Goal: Task Accomplishment & Management: Use online tool/utility

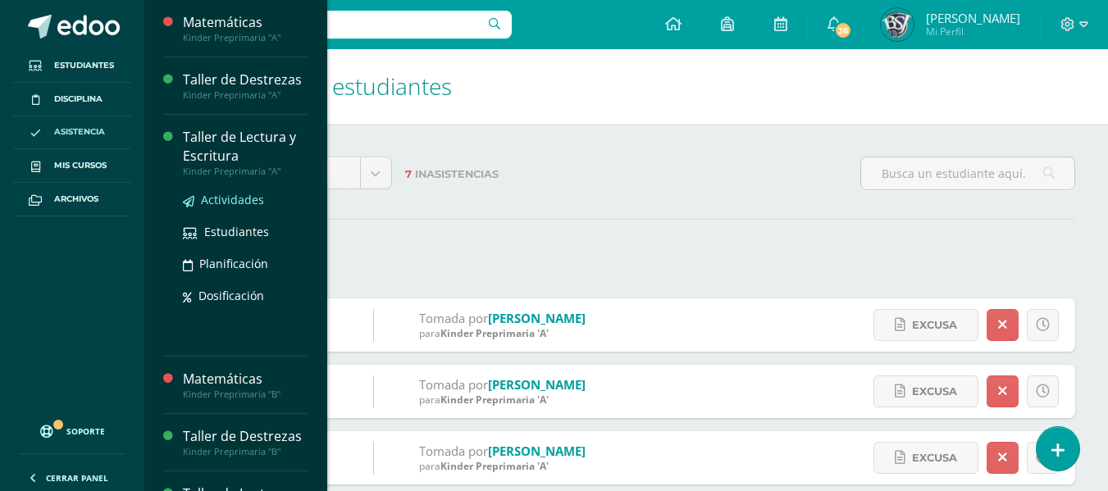
click at [223, 196] on span "Actividades" at bounding box center [232, 200] width 63 height 16
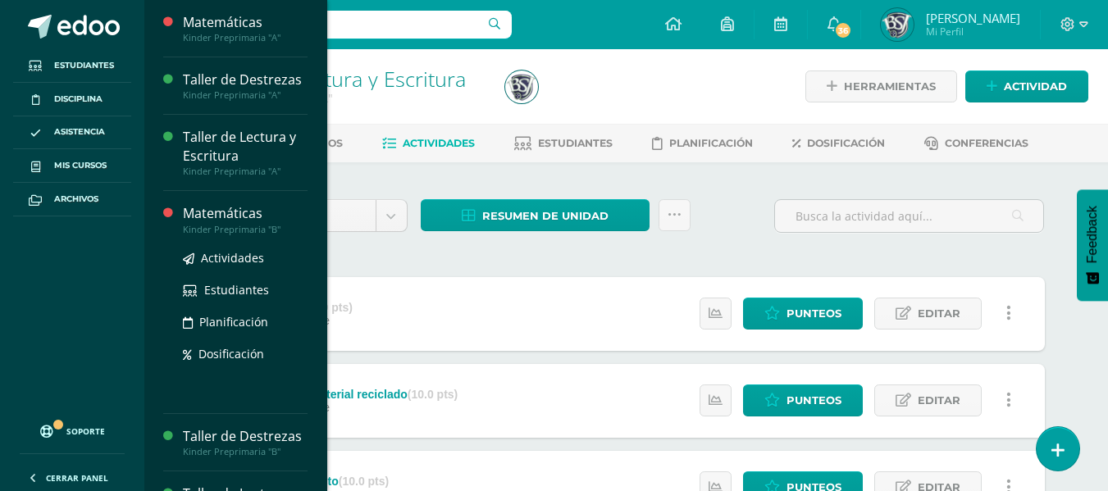
scroll to position [57, 0]
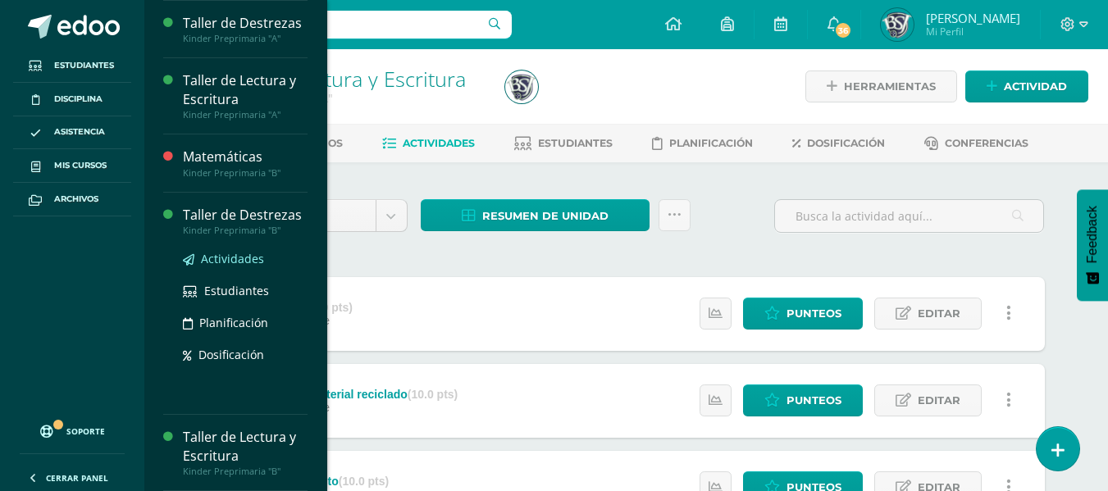
click at [226, 258] on span "Actividades" at bounding box center [232, 259] width 63 height 16
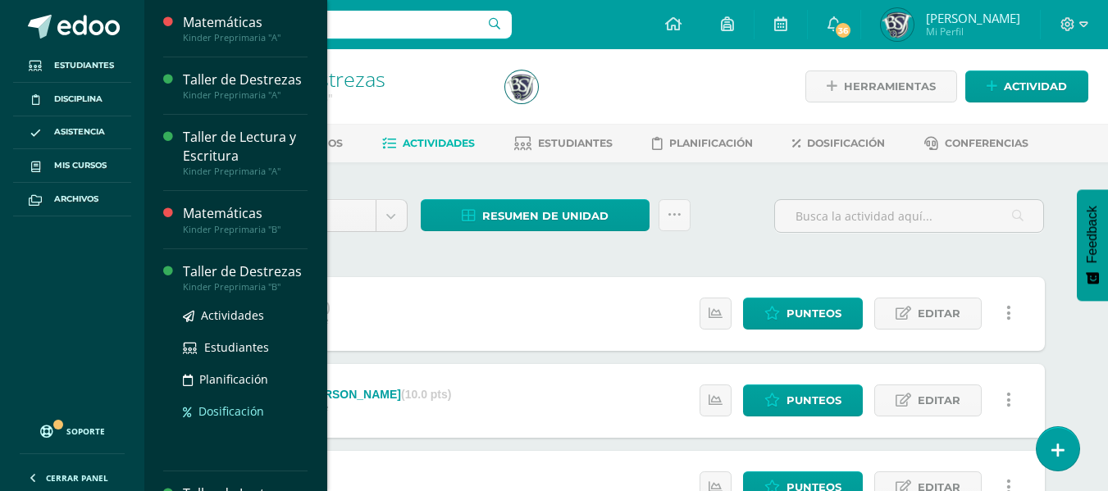
scroll to position [57, 0]
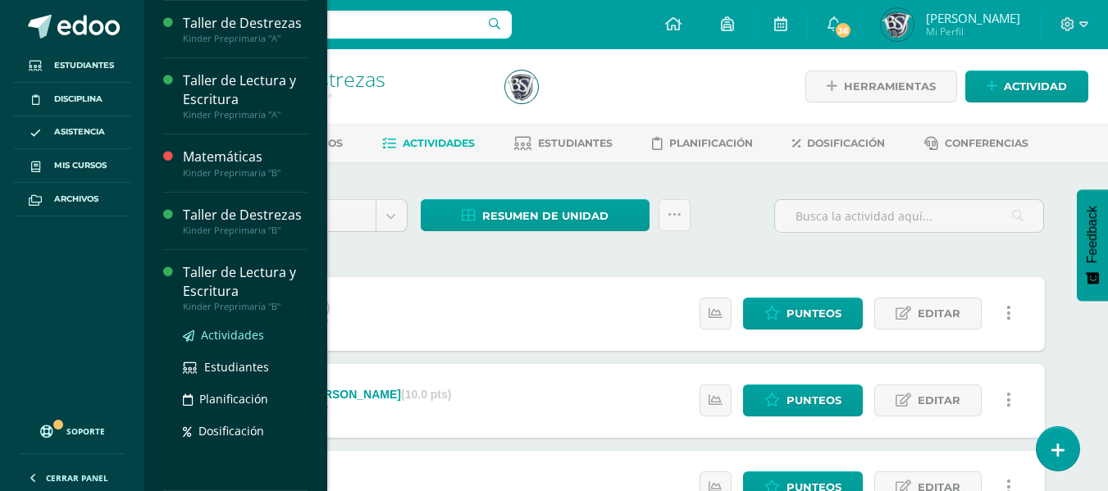
click at [227, 336] on span "Actividades" at bounding box center [232, 335] width 63 height 16
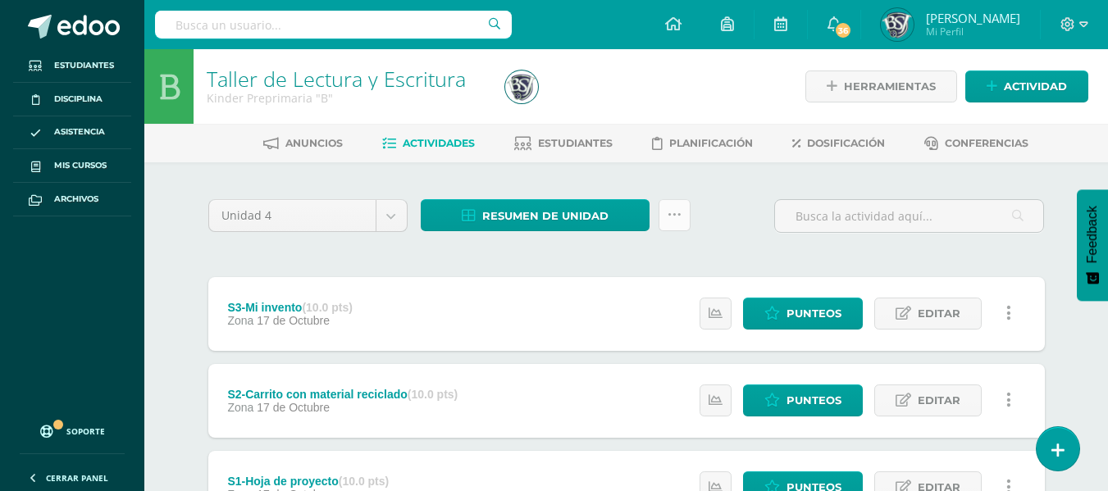
click at [661, 218] on link at bounding box center [675, 215] width 32 height 32
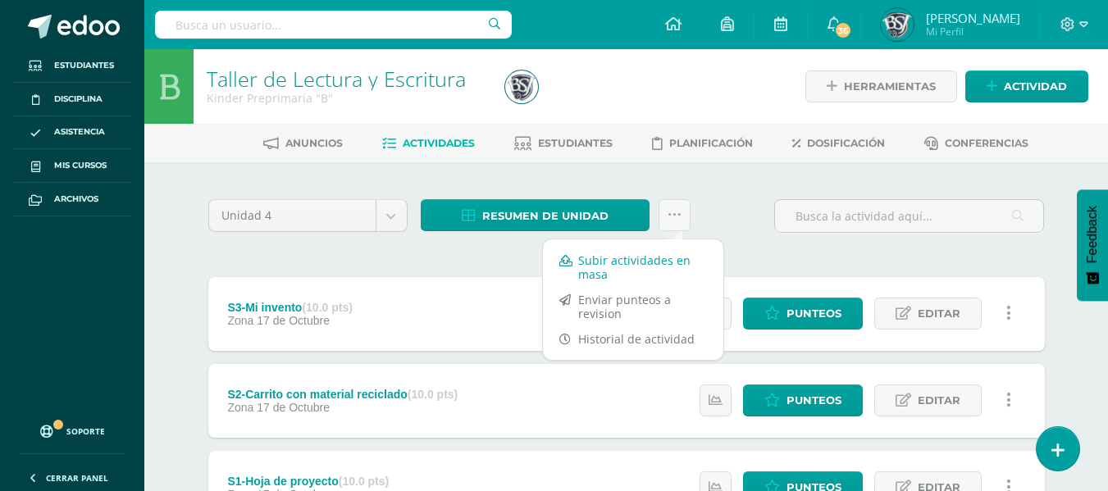
click at [629, 271] on link "Subir actividades en masa" at bounding box center [633, 267] width 180 height 39
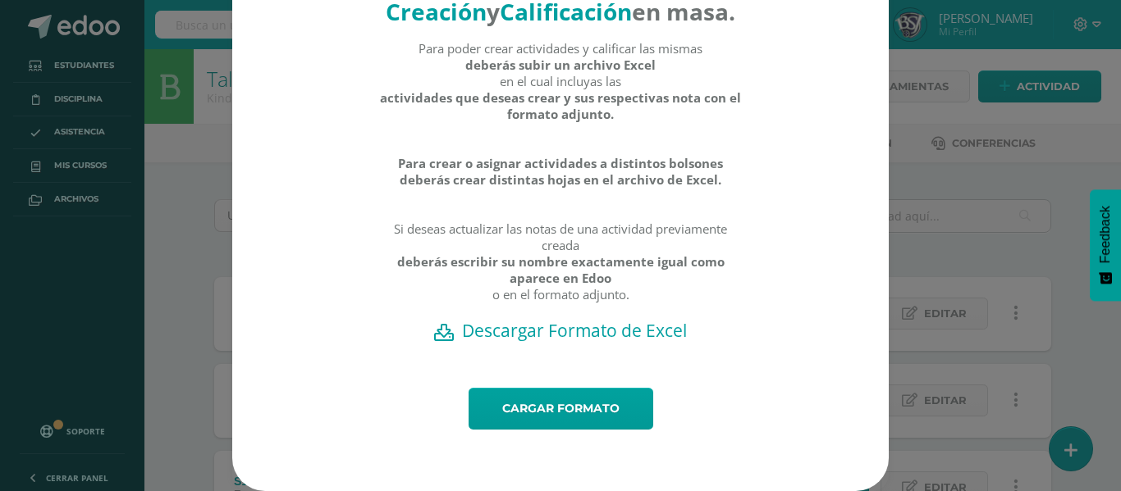
scroll to position [93, 0]
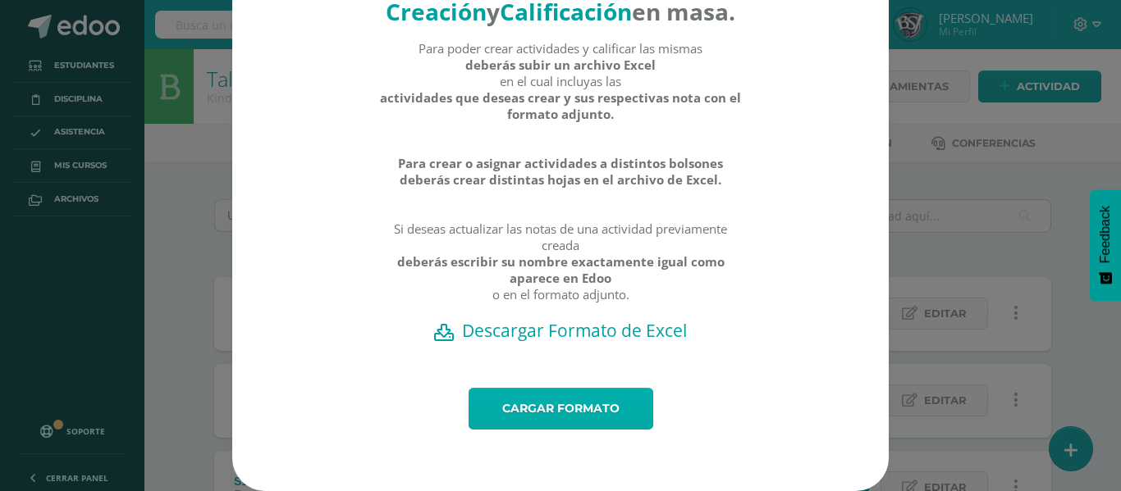
click at [564, 400] on link "Cargar formato" at bounding box center [560, 409] width 185 height 42
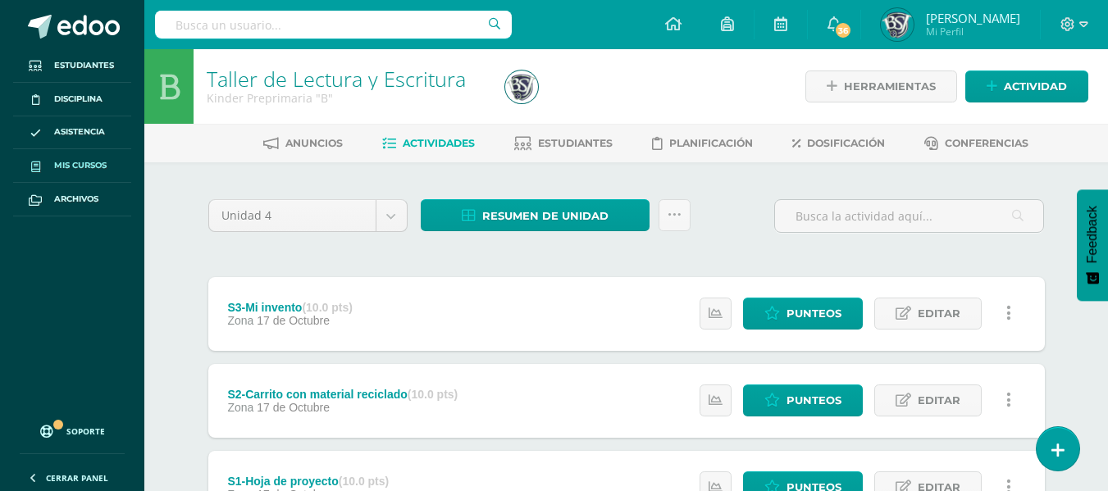
drag, startPoint x: 592, startPoint y: 222, endPoint x: 87, endPoint y: 158, distance: 509.4
click at [87, 158] on link "Mis cursos" at bounding box center [72, 166] width 118 height 34
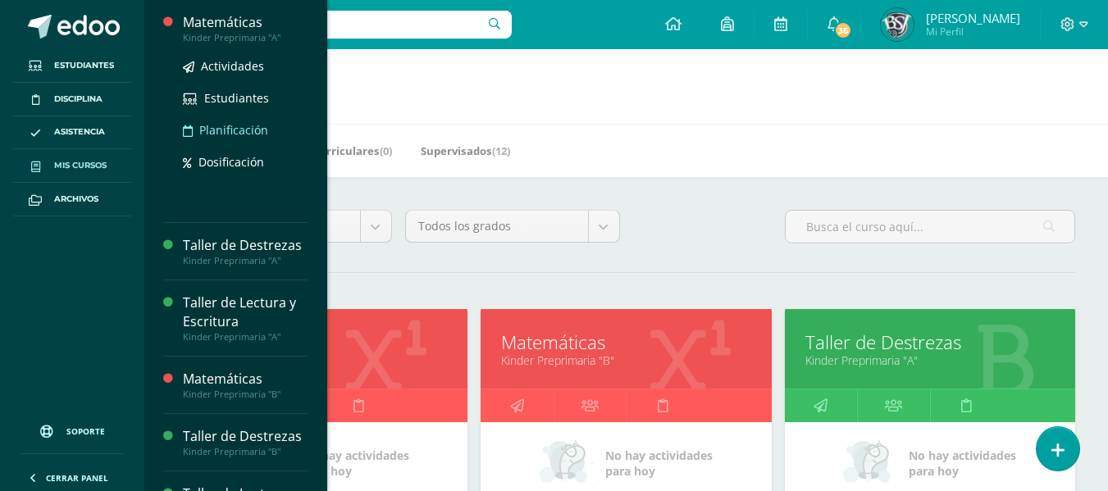
scroll to position [57, 0]
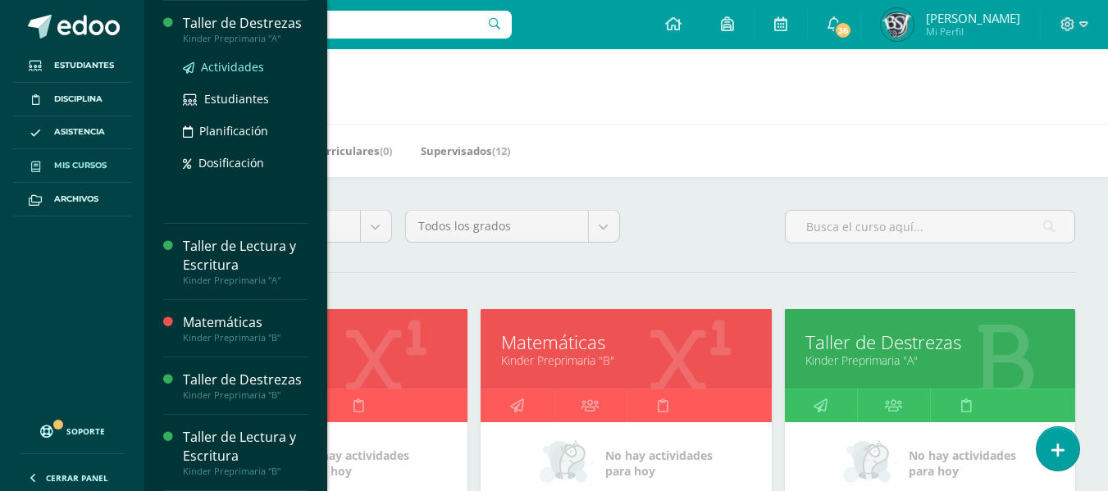
click at [203, 70] on span "Actividades" at bounding box center [232, 67] width 63 height 16
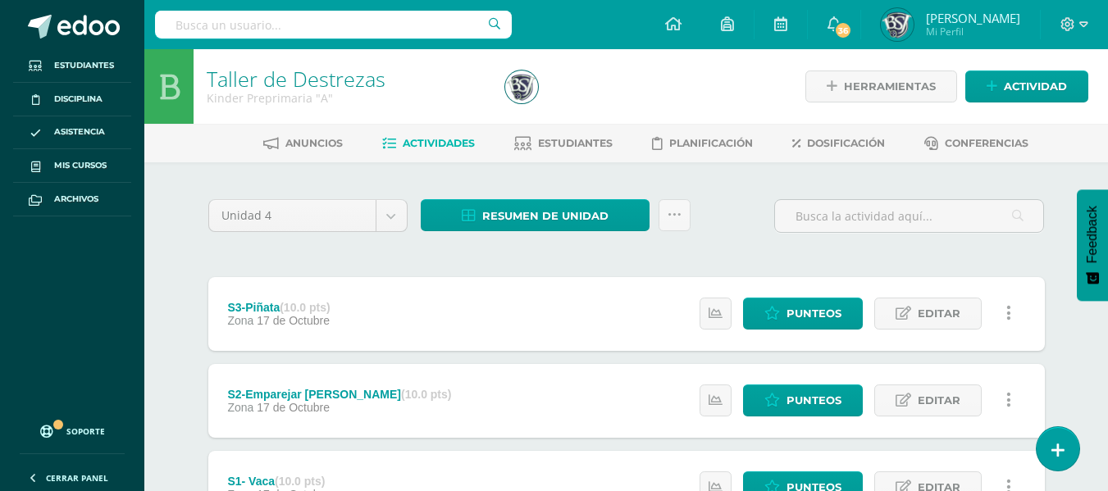
click at [657, 210] on div "Resumen de unidad Descargar como HTML Descargar como PDF Descargar como XLS Sub…" at bounding box center [556, 215] width 270 height 32
click at [673, 216] on icon at bounding box center [675, 215] width 14 height 14
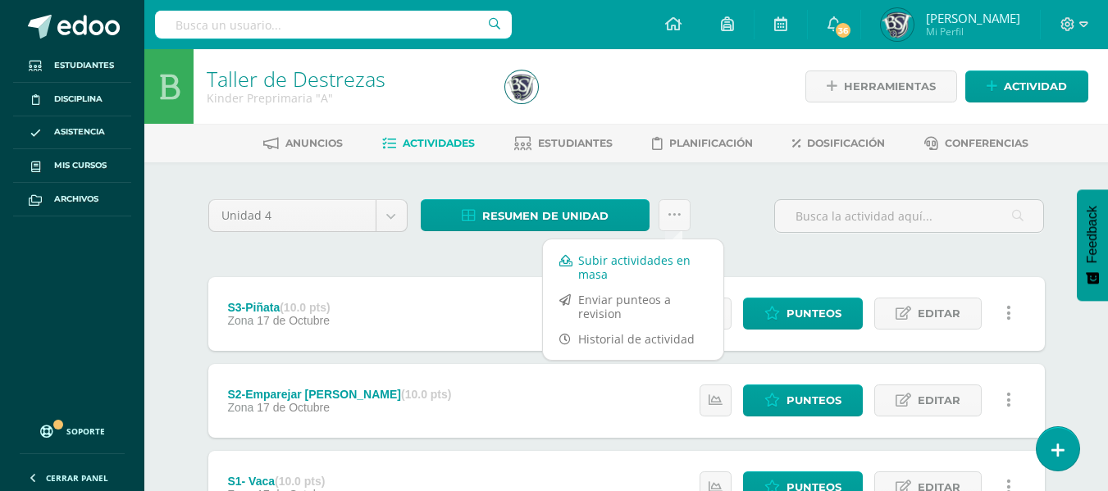
click at [601, 263] on link "Subir actividades en masa" at bounding box center [633, 267] width 180 height 39
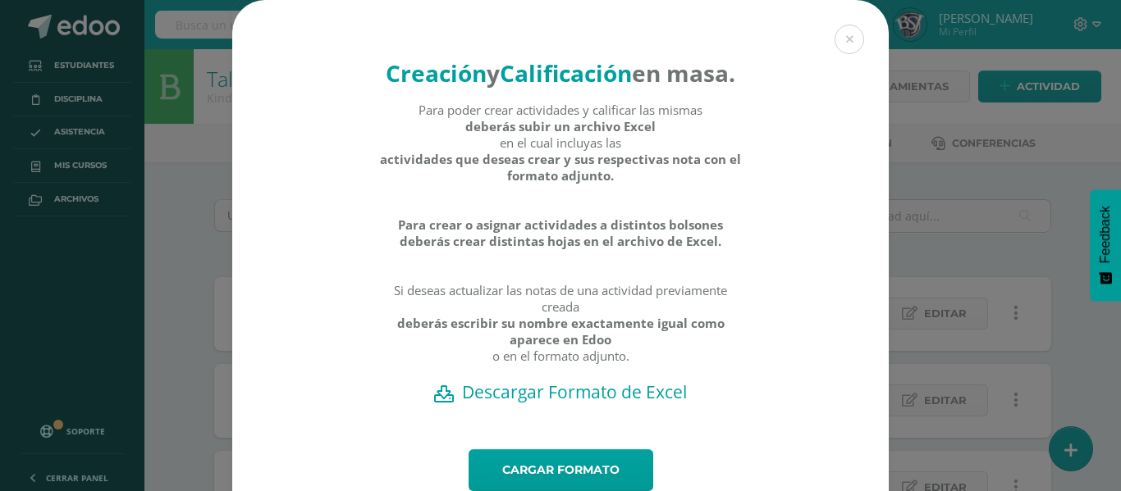
scroll to position [93, 0]
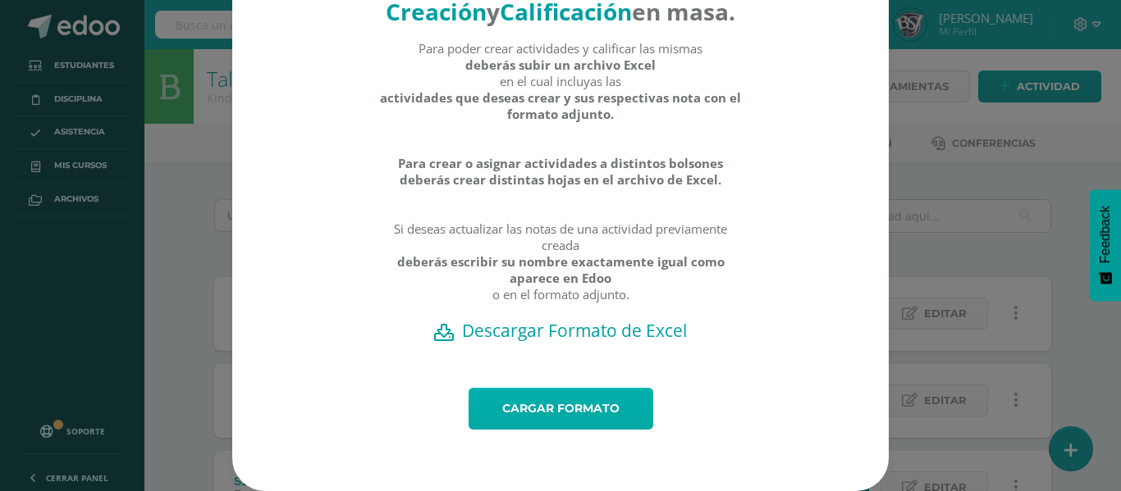
click at [550, 409] on link "Cargar formato" at bounding box center [560, 409] width 185 height 42
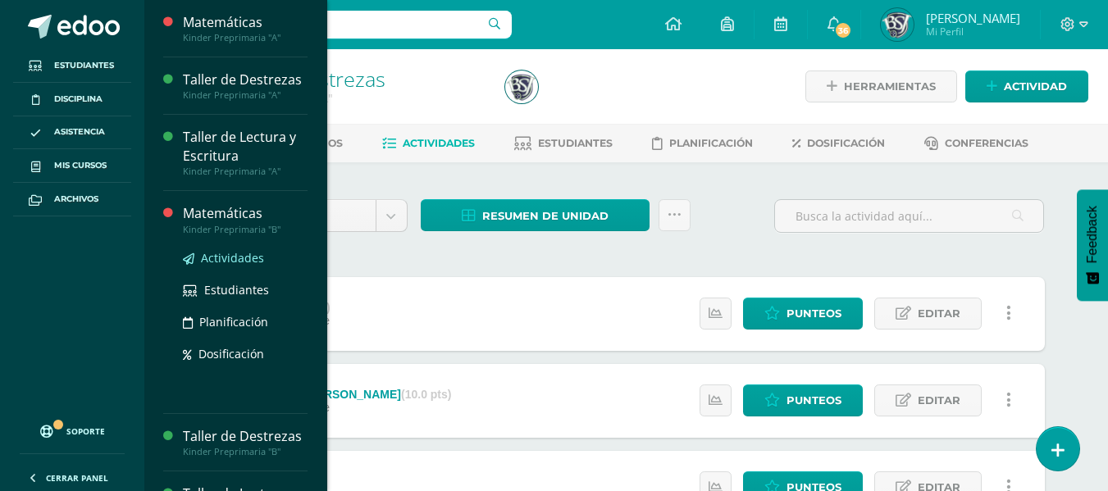
click at [215, 252] on span "Actividades" at bounding box center [232, 258] width 63 height 16
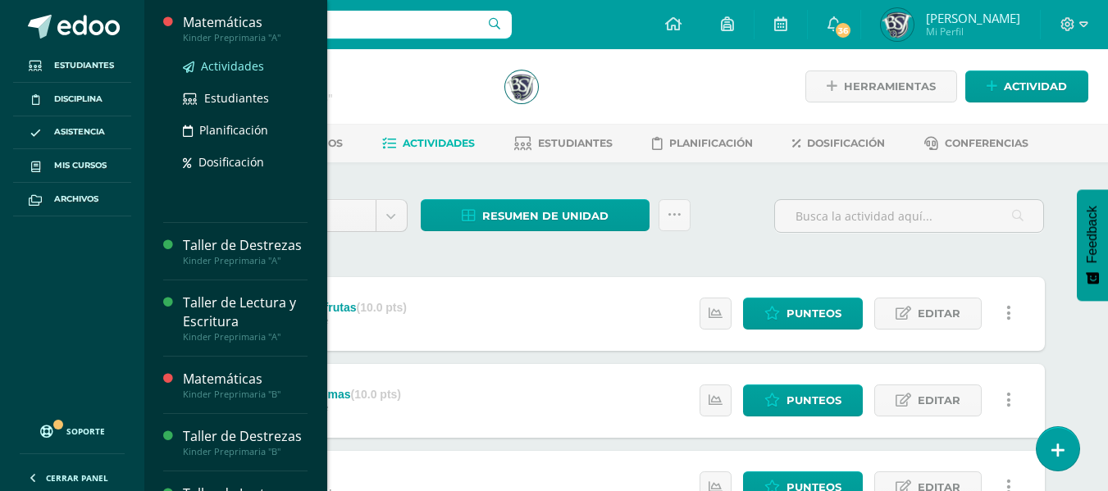
click at [239, 70] on span "Actividades" at bounding box center [232, 66] width 63 height 16
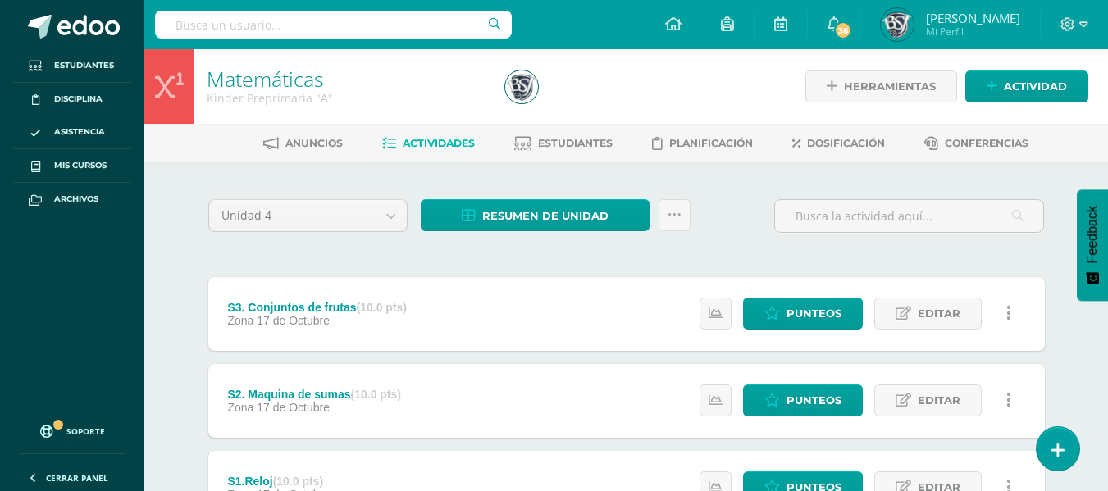
click at [678, 198] on div "Unidad 4 Unidad 1 Unidad 2 Unidad 3 Unidad 4 Resumen de unidad Descargar como H…" at bounding box center [626, 220] width 837 height 51
click at [676, 214] on icon at bounding box center [675, 215] width 14 height 14
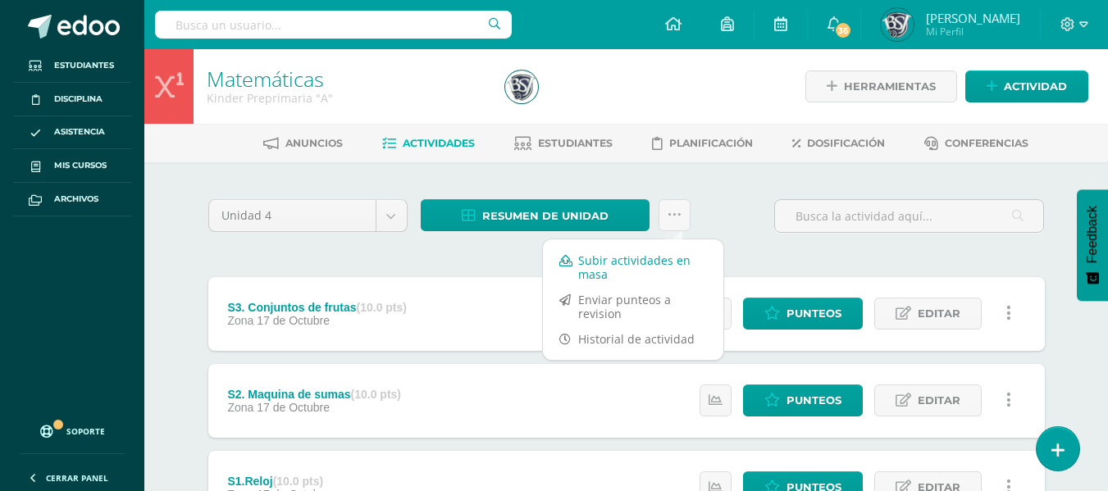
click at [621, 259] on link "Subir actividades en masa" at bounding box center [633, 267] width 180 height 39
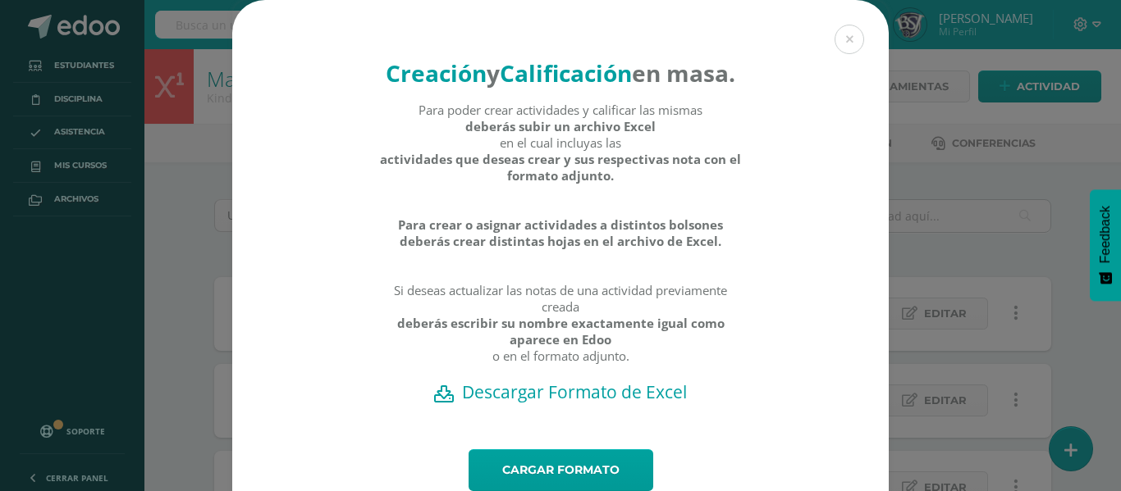
scroll to position [93, 0]
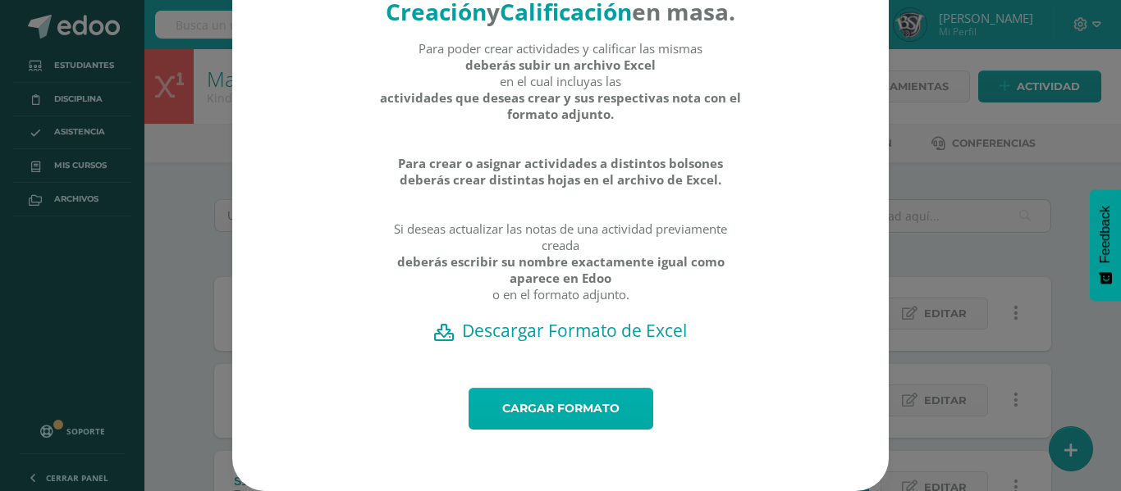
click at [577, 401] on link "Cargar formato" at bounding box center [560, 409] width 185 height 42
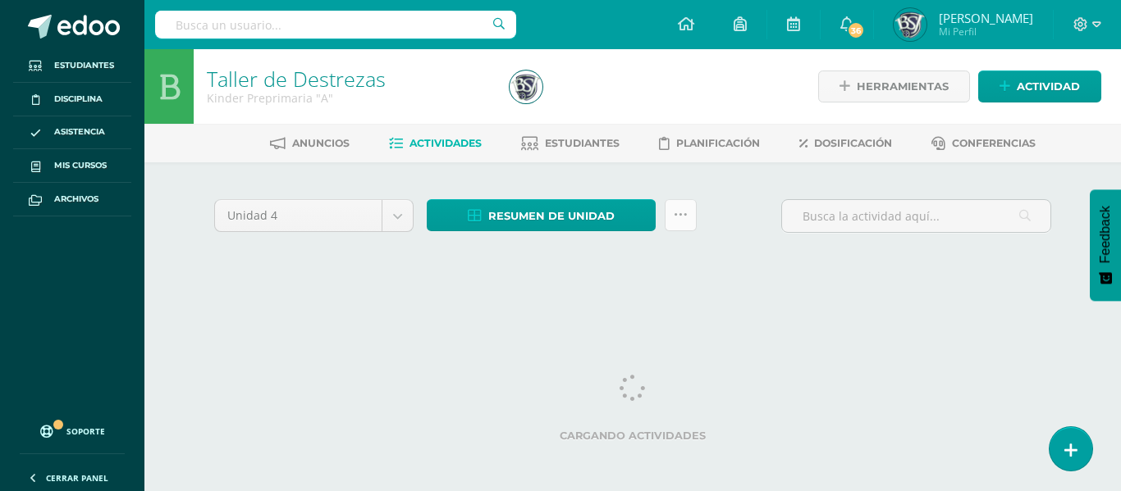
click at [688, 212] on link at bounding box center [681, 215] width 32 height 32
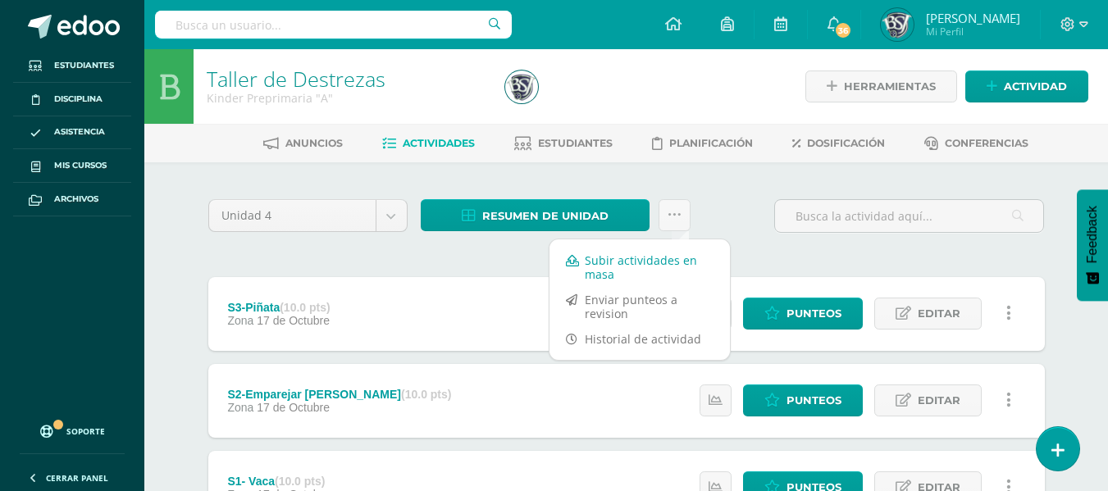
click at [633, 258] on link "Subir actividades en masa" at bounding box center [640, 267] width 180 height 39
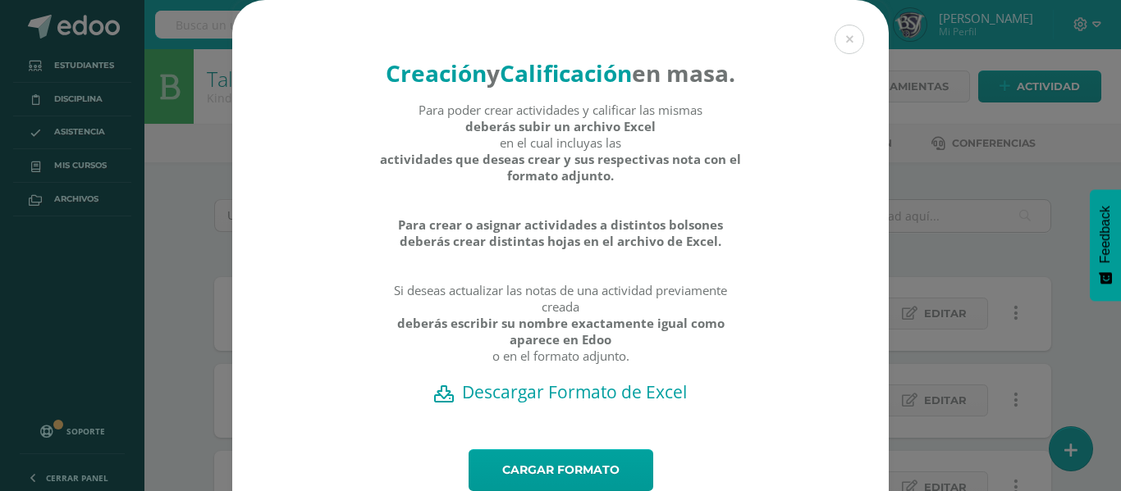
scroll to position [93, 0]
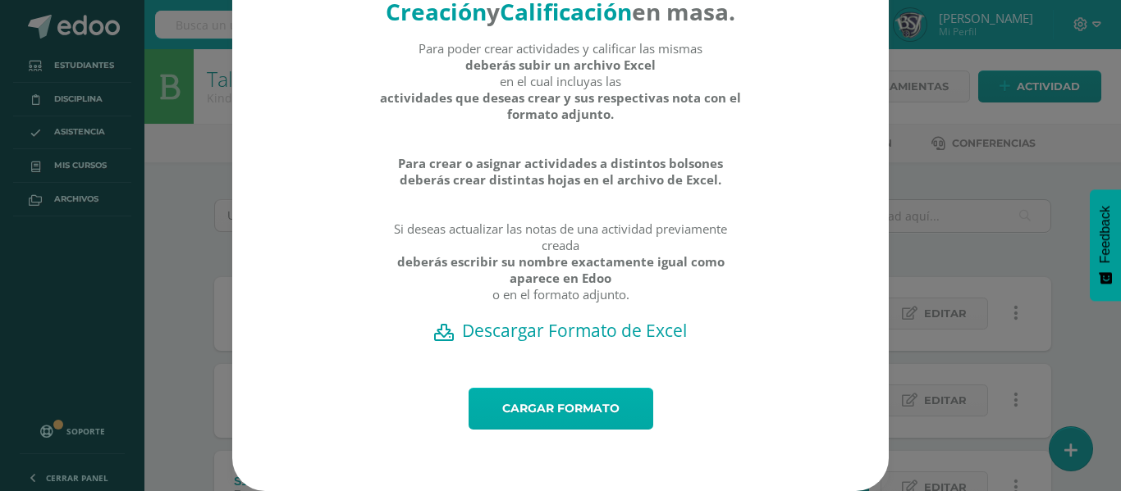
click at [546, 409] on link "Cargar formato" at bounding box center [560, 409] width 185 height 42
